Goal: Information Seeking & Learning: Understand process/instructions

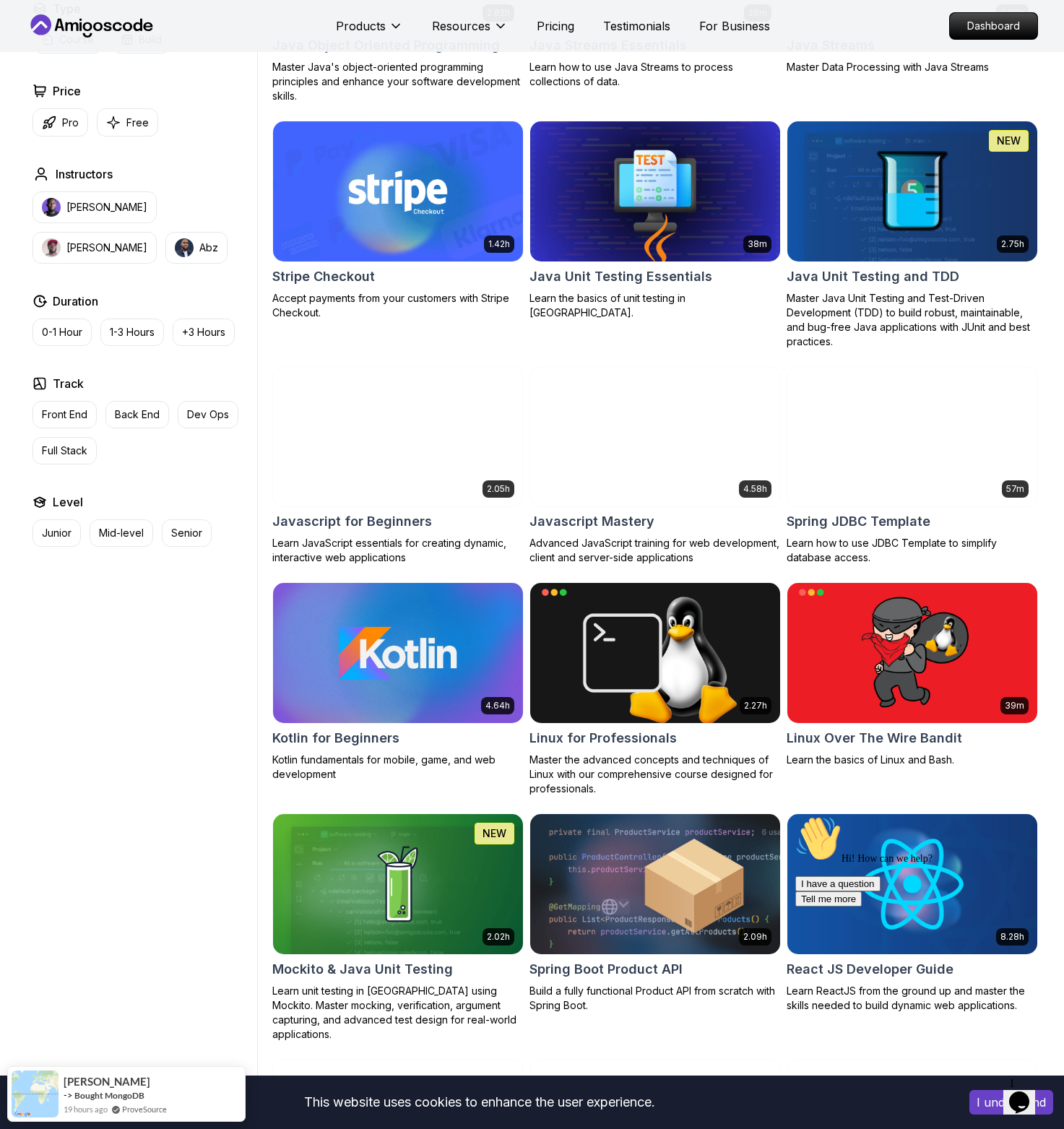
scroll to position [2468, 0]
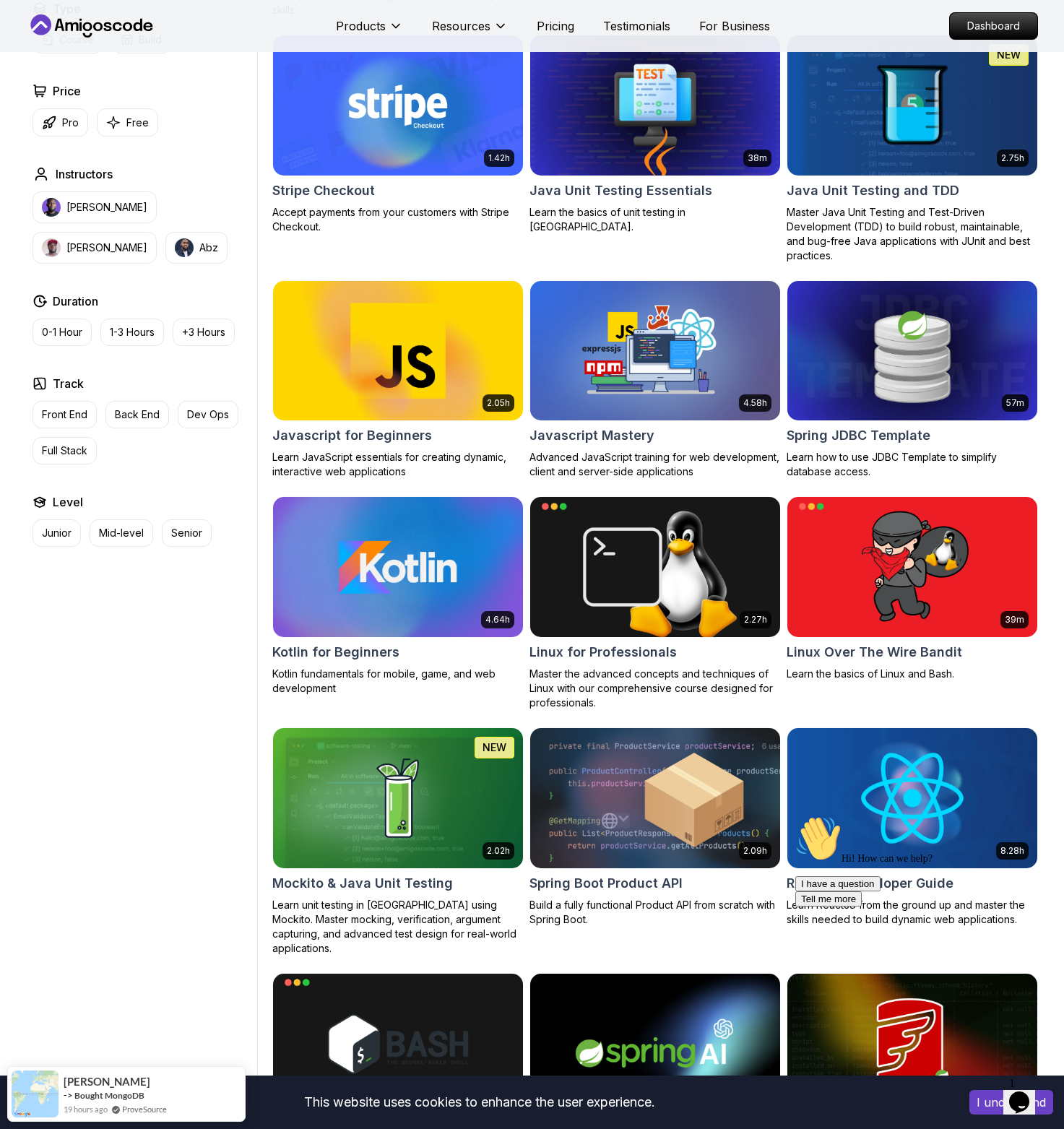
click at [318, 817] on img at bounding box center [397, 798] width 263 height 146
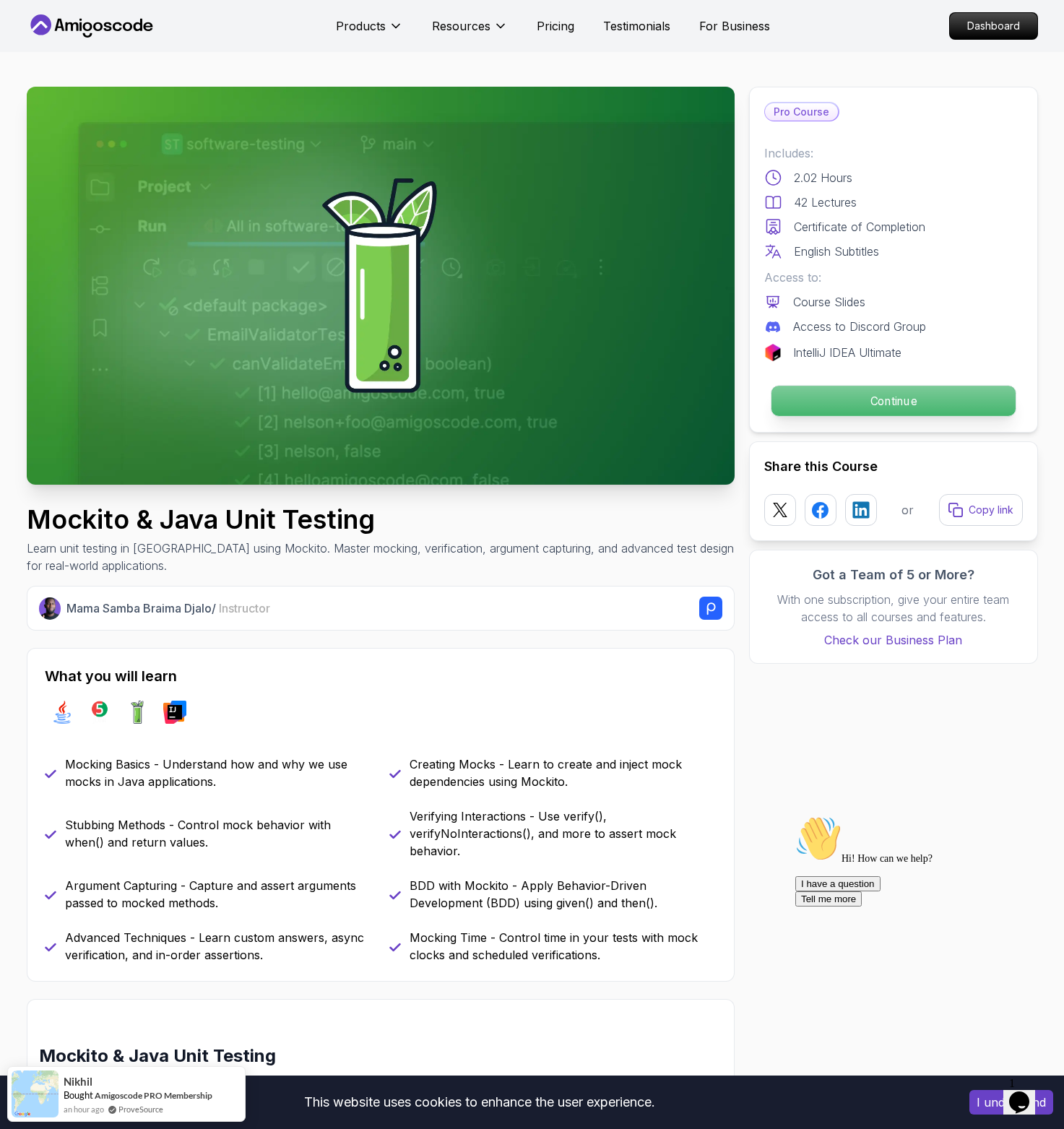
click at [834, 397] on p "Continue" at bounding box center [892, 400] width 244 height 30
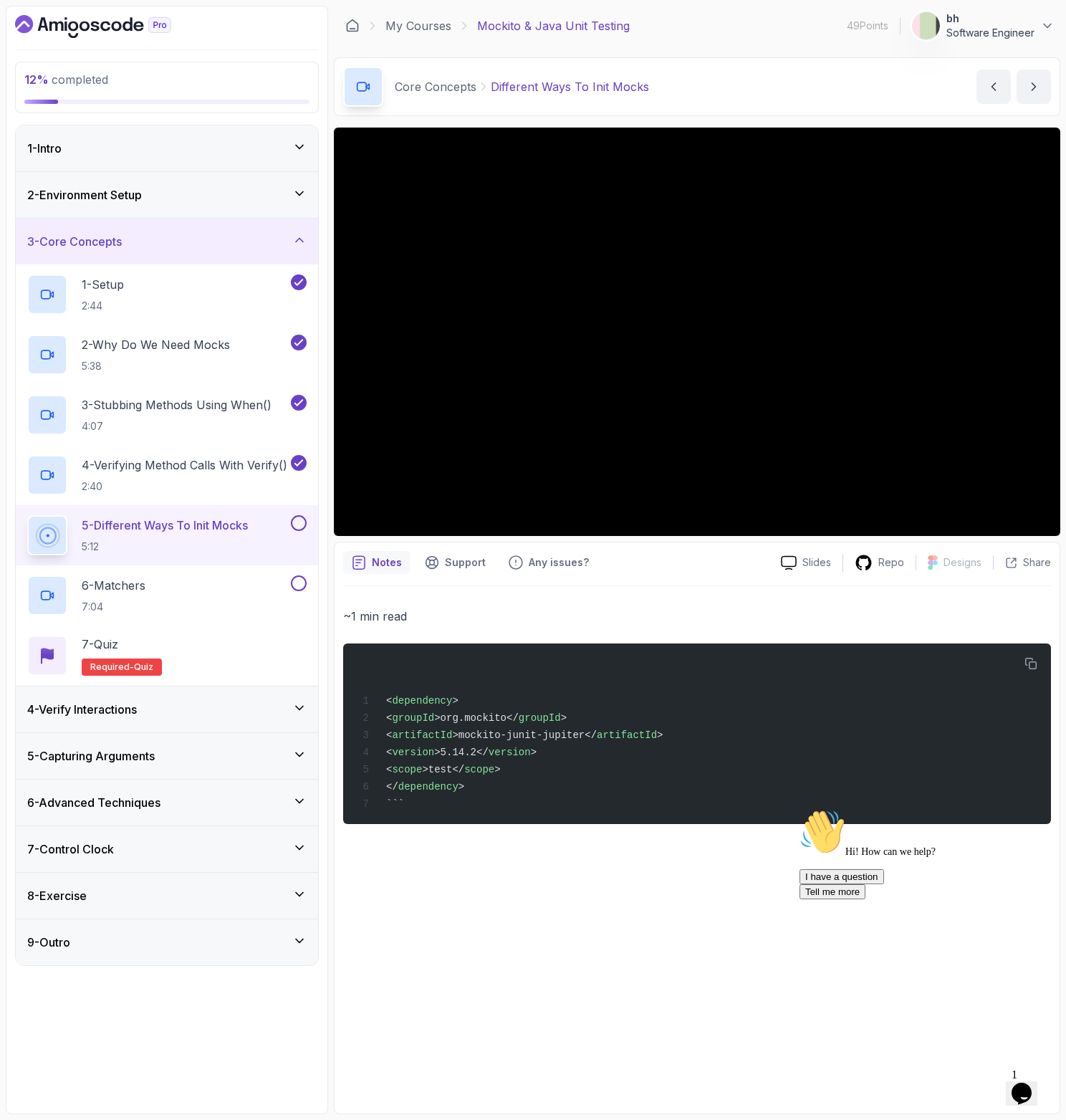
click at [150, 204] on div "2 - Environment Setup" at bounding box center [166, 194] width 302 height 46
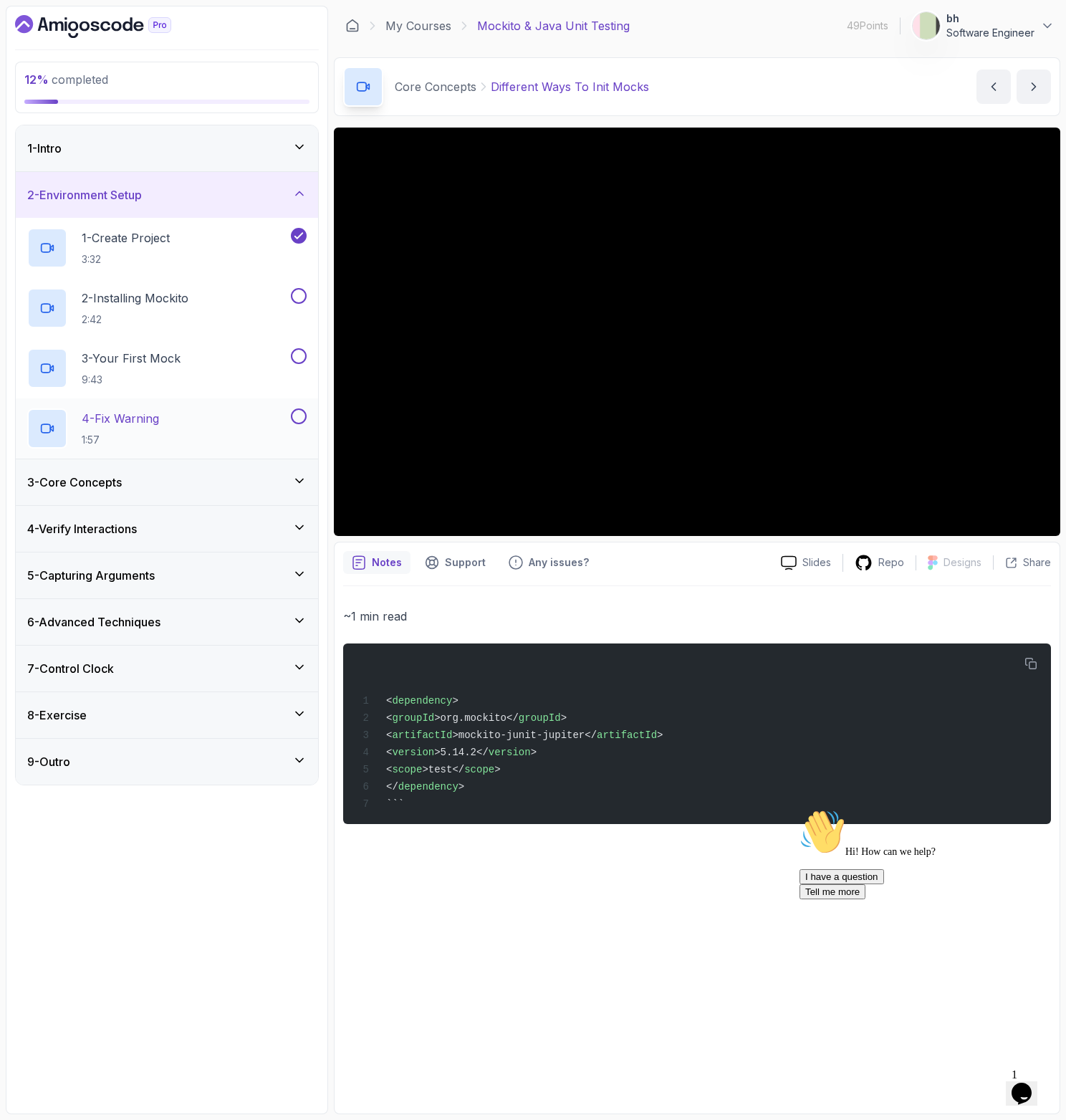
click at [193, 423] on div "4 - Fix Warning 1:57" at bounding box center [157, 428] width 260 height 40
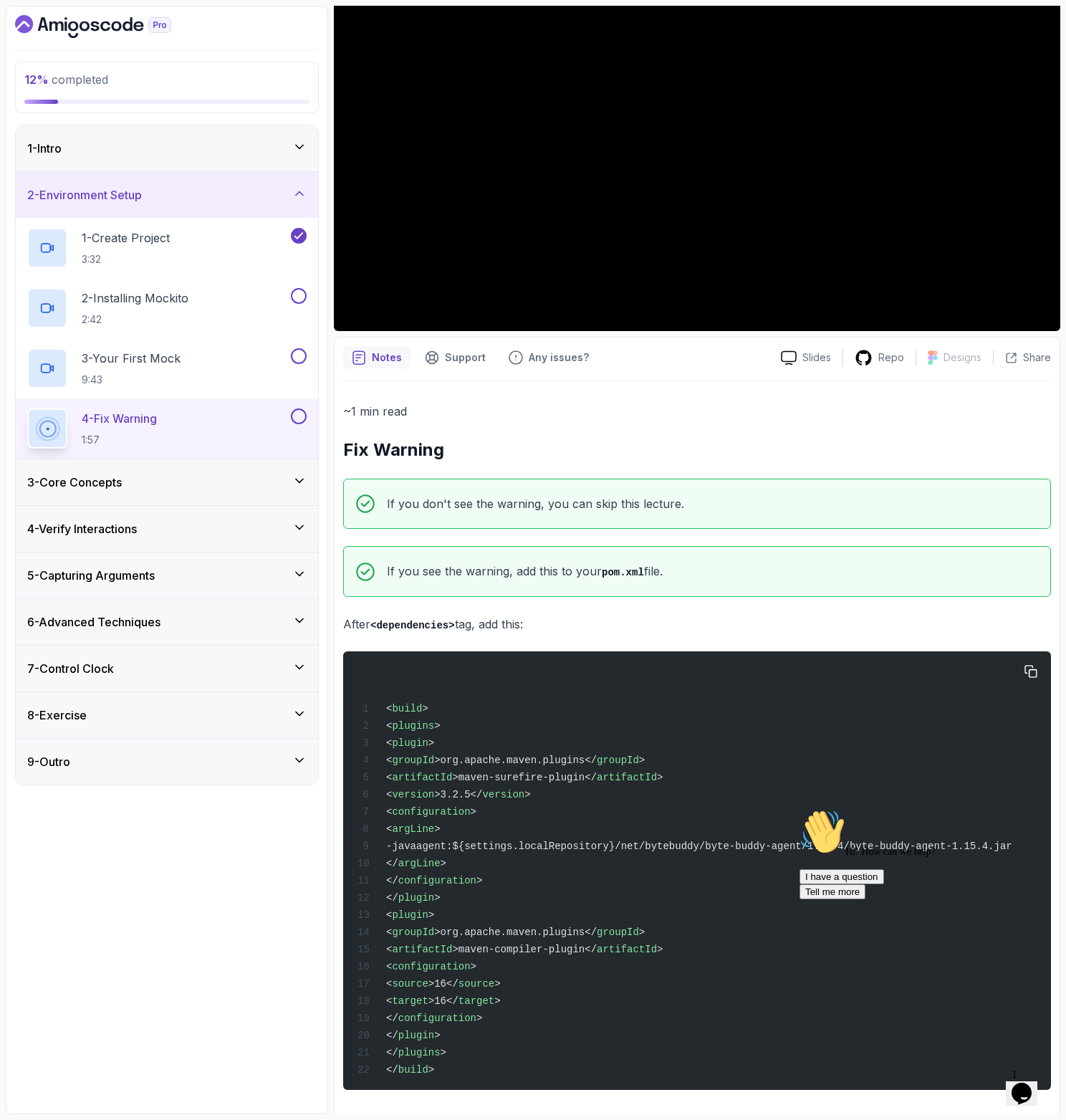
scroll to position [228, 0]
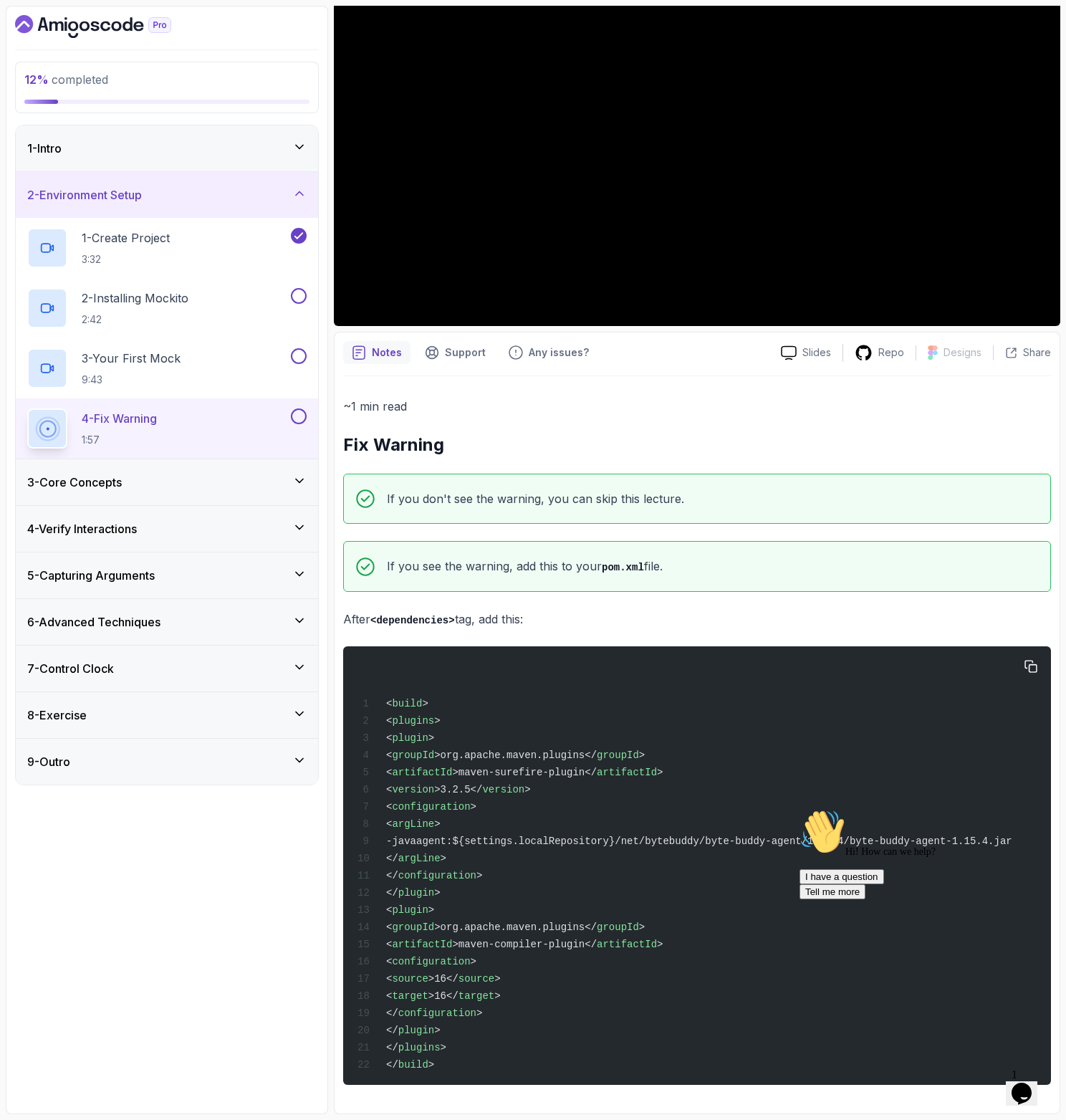
drag, startPoint x: 408, startPoint y: 719, endPoint x: 512, endPoint y: 1013, distance: 311.9
click at [512, 1013] on div "< build > < plugins > < plugin > < groupId >org.apache.maven.plugins</ groupId …" at bounding box center [697, 865] width 685 height 421
copy code "< plugin > < groupId >org.apache.maven.plugins</ groupId > < artifactId >maven-…"
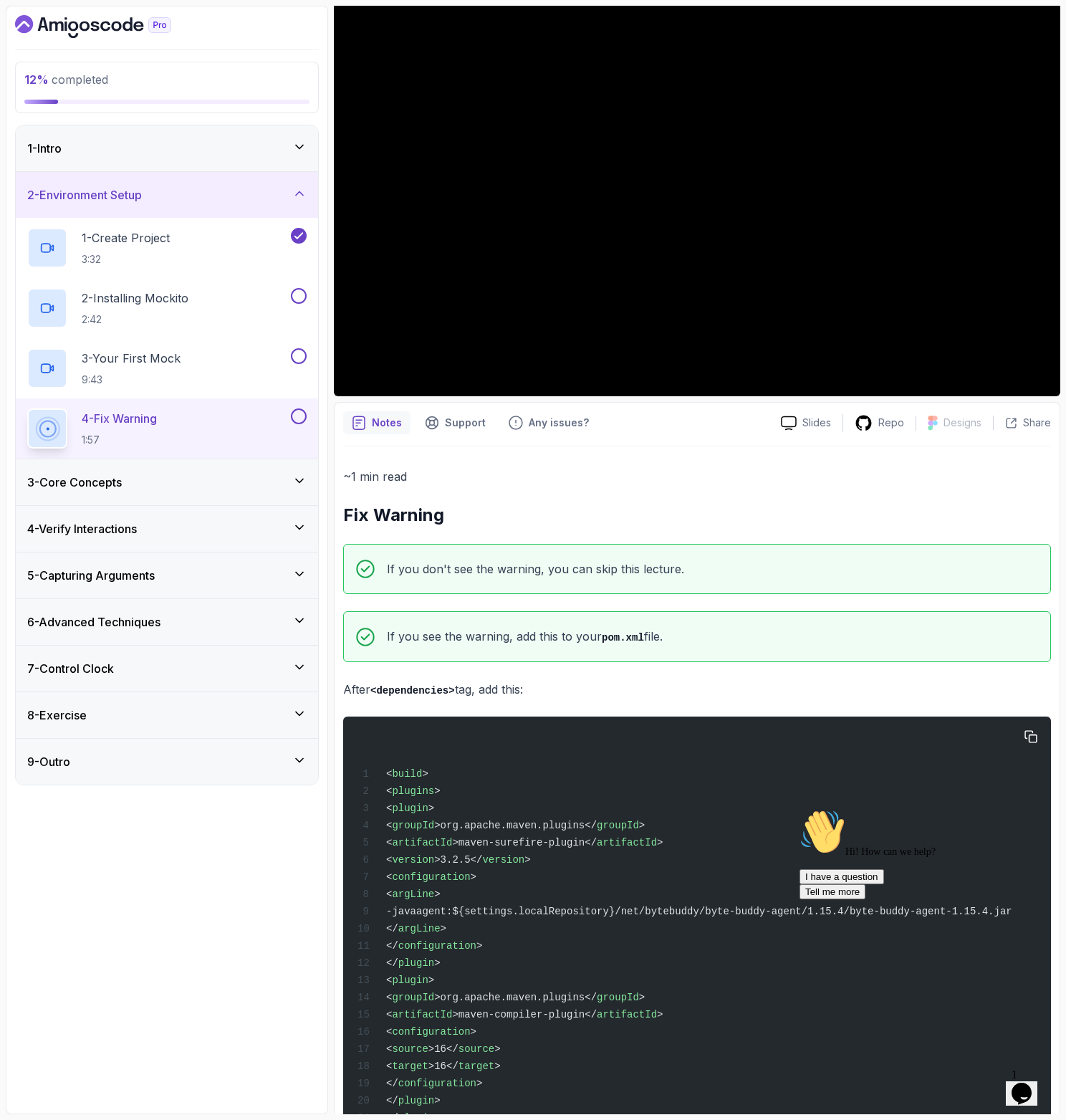
scroll to position [149, 0]
